Goal: Browse casually

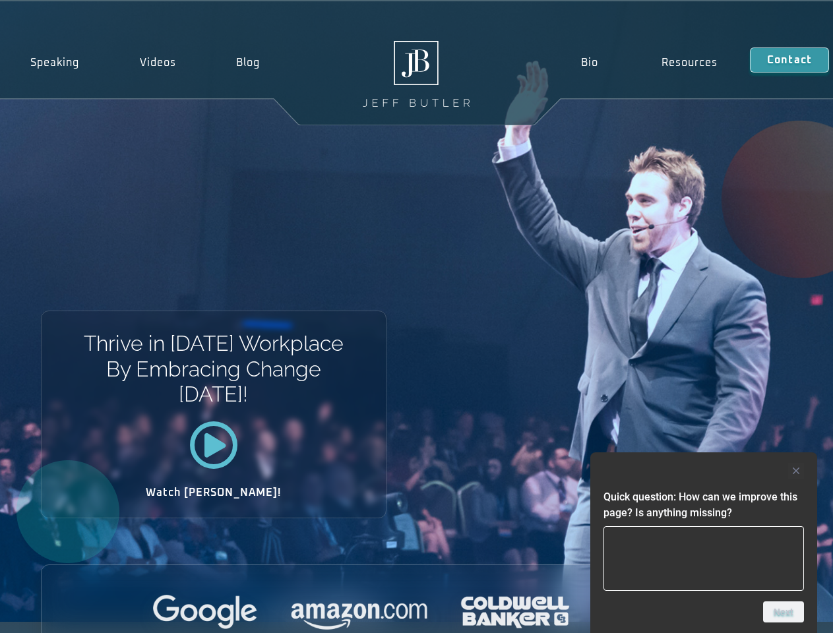
click at [416, 316] on div "Thrive in [DATE] Workplace By Embracing Change [DATE]! Watch [PERSON_NAME]!" at bounding box center [416, 311] width 833 height 620
click at [703, 471] on div at bounding box center [703, 471] width 200 height 16
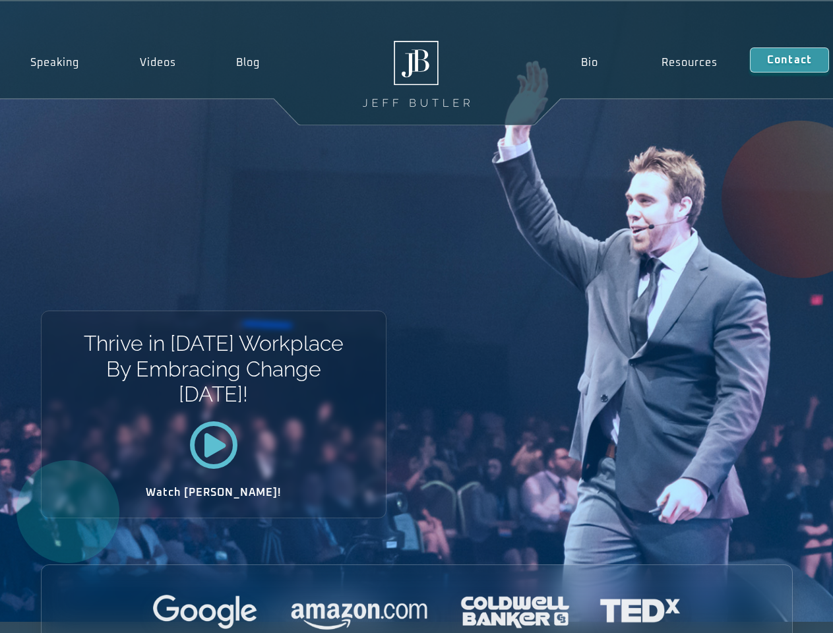
click at [783, 612] on div at bounding box center [417, 613] width 750 height 36
